Goal: Task Accomplishment & Management: Use online tool/utility

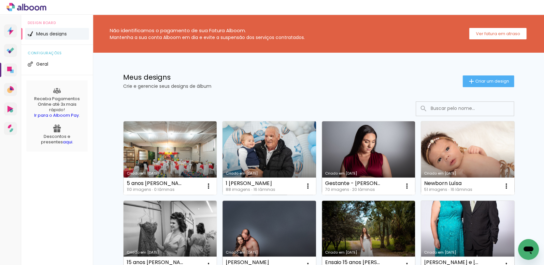
click at [244, 164] on link "Criado em [DATE]" at bounding box center [268, 158] width 93 height 74
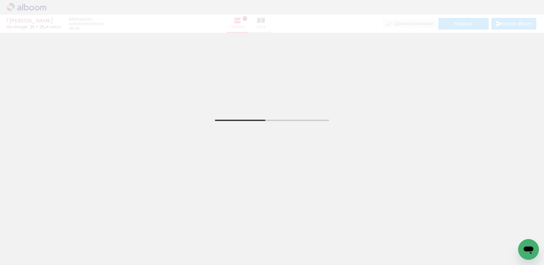
scroll to position [282, 0]
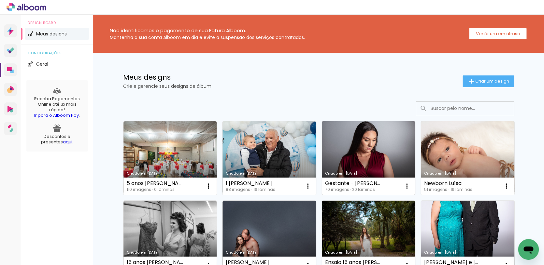
click at [350, 150] on link "Criado em [DATE]" at bounding box center [368, 158] width 93 height 74
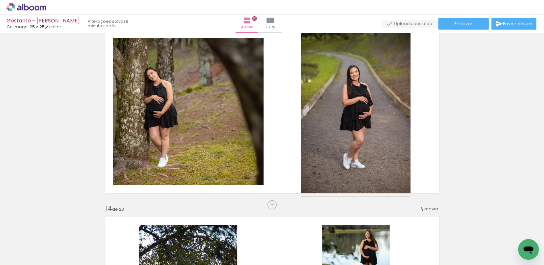
scroll to position [2602, 0]
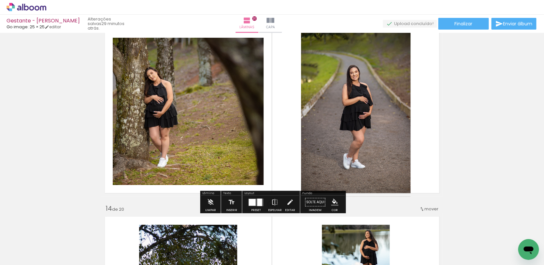
scroll to position [2602, 0]
